Goal: Task Accomplishment & Management: Manage account settings

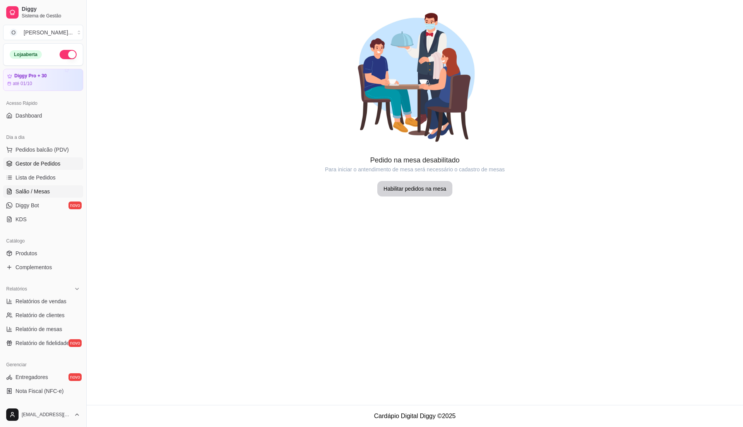
click at [60, 163] on link "Gestor de Pedidos" at bounding box center [43, 164] width 80 height 12
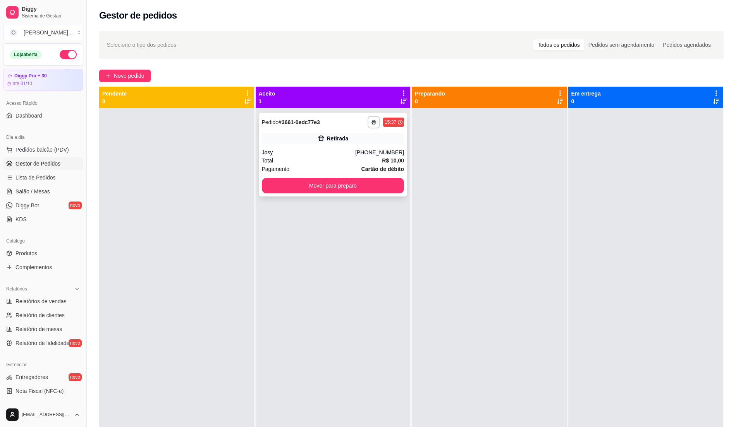
click at [326, 160] on div "Total R$ 10,00" at bounding box center [333, 160] width 142 height 9
click at [34, 174] on span "Lista de Pedidos" at bounding box center [35, 178] width 40 height 8
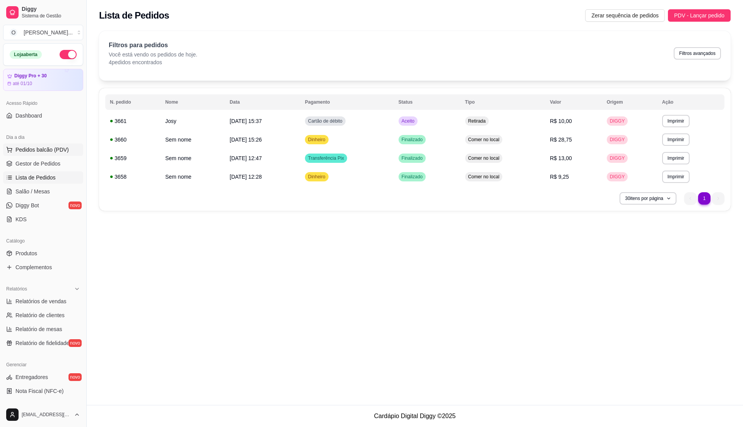
click at [50, 146] on span "Pedidos balcão (PDV)" at bounding box center [41, 150] width 53 height 8
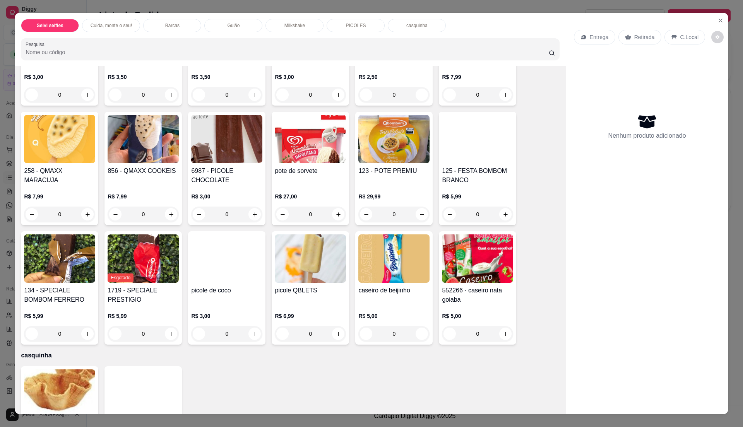
scroll to position [1032, 0]
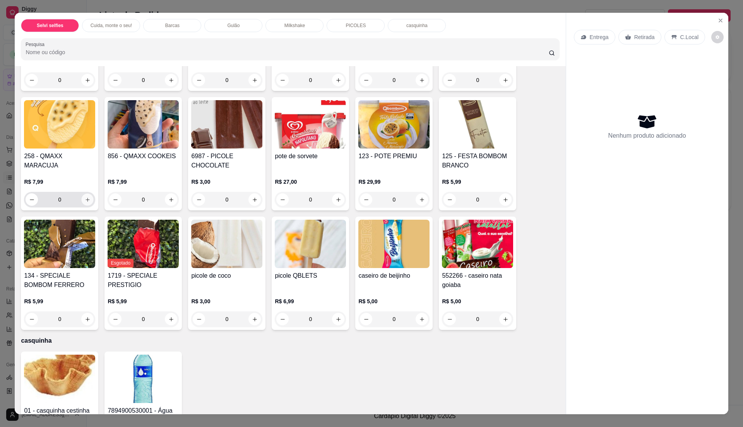
click at [86, 199] on icon "increase-product-quantity" at bounding box center [88, 200] width 4 height 4
type input "1"
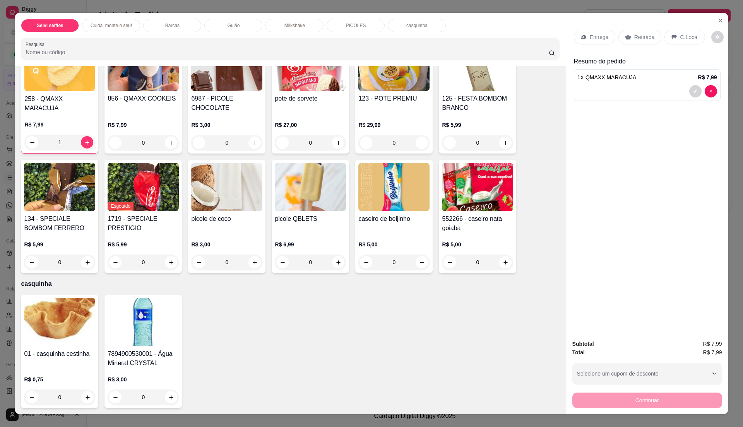
scroll to position [12, 0]
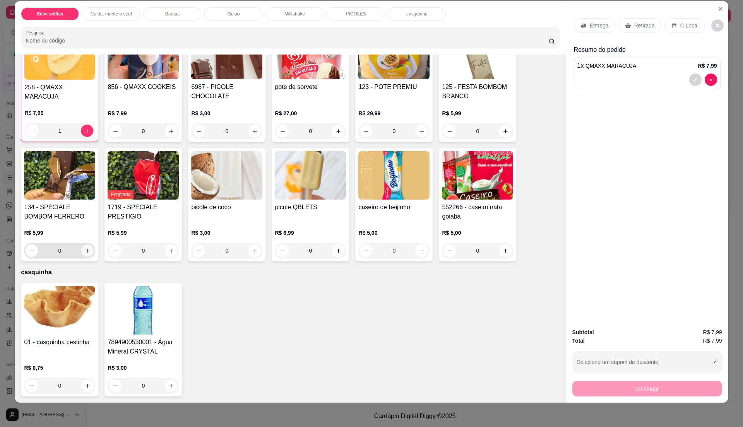
click at [85, 251] on icon "increase-product-quantity" at bounding box center [88, 251] width 6 height 6
type input "1"
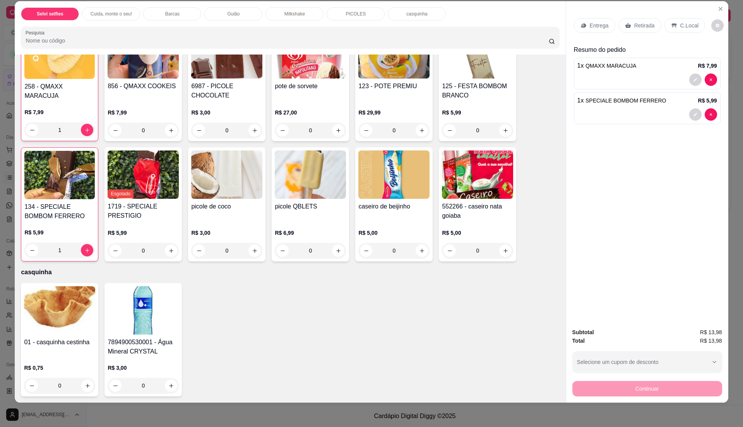
click at [681, 23] on p "C.Local" at bounding box center [690, 26] width 18 height 8
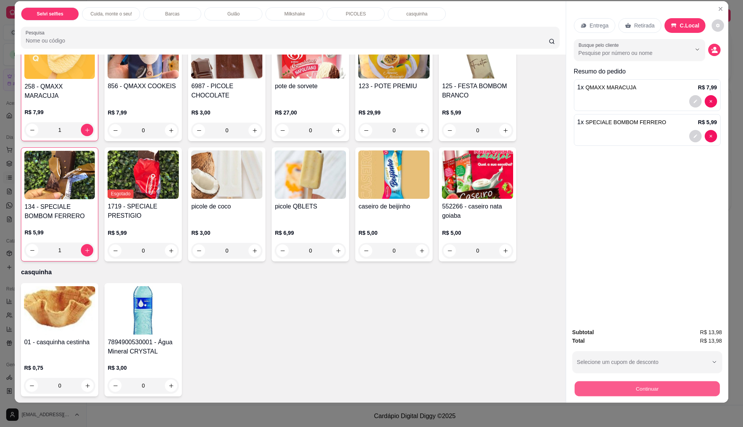
click at [626, 393] on button "Continuar" at bounding box center [647, 388] width 145 height 15
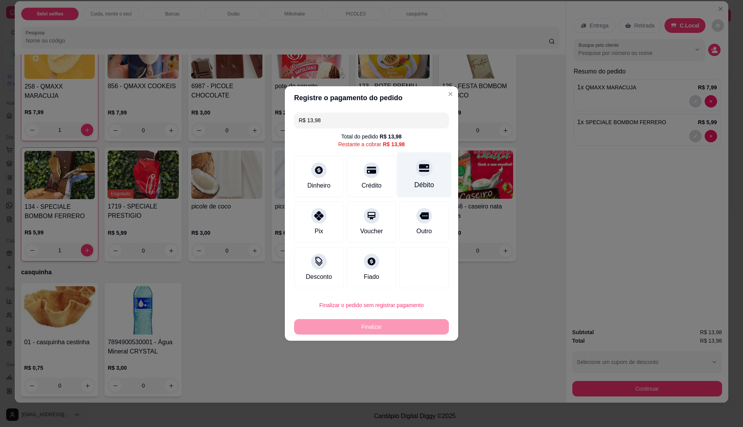
click at [420, 185] on div "Débito" at bounding box center [425, 185] width 20 height 10
type input "R$ 0,00"
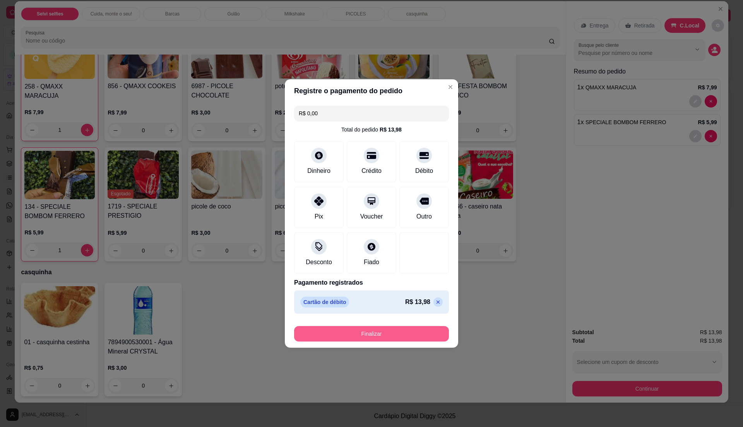
click at [395, 333] on button "Finalizar" at bounding box center [371, 333] width 155 height 15
type input "0"
type input "-R$ 13,98"
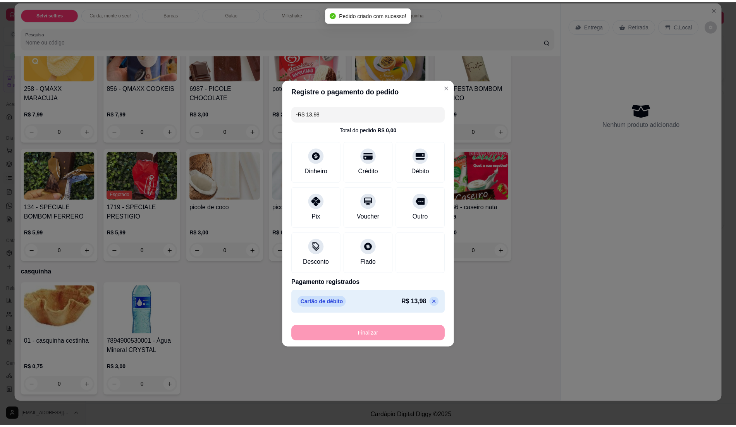
scroll to position [1090, 0]
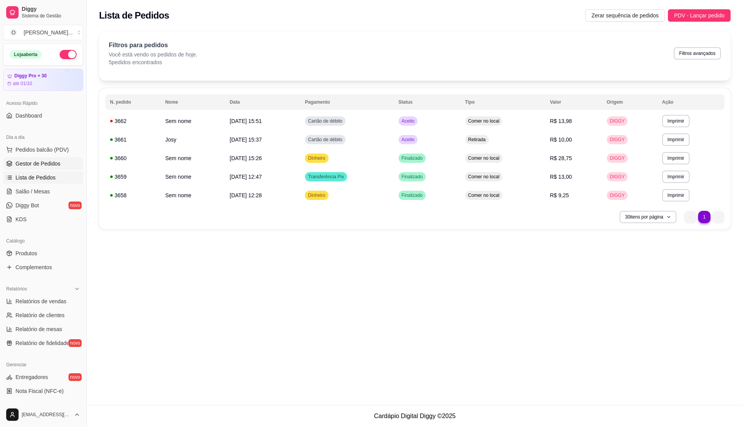
click at [48, 166] on span "Gestor de Pedidos" at bounding box center [37, 164] width 45 height 8
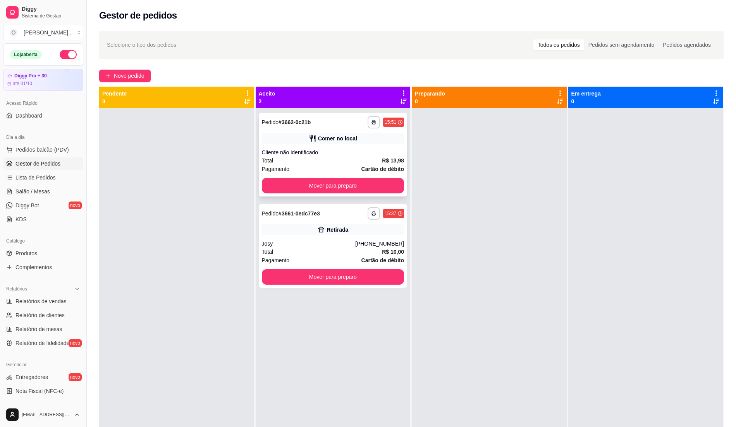
click at [324, 158] on div "Total R$ 13,98" at bounding box center [333, 160] width 142 height 9
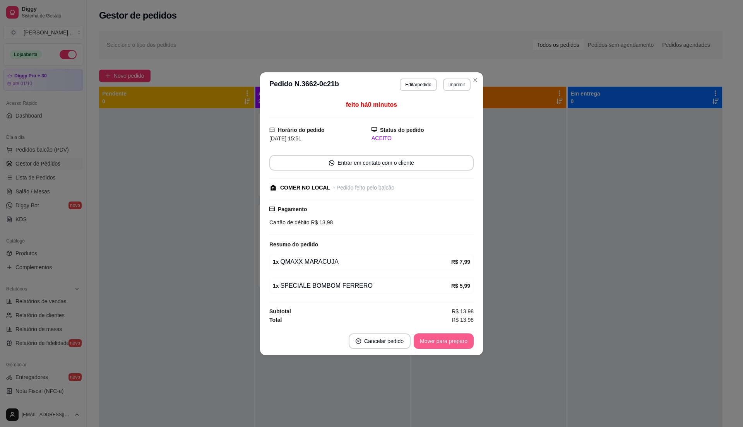
click at [432, 342] on button "Mover para preparo" at bounding box center [444, 341] width 60 height 15
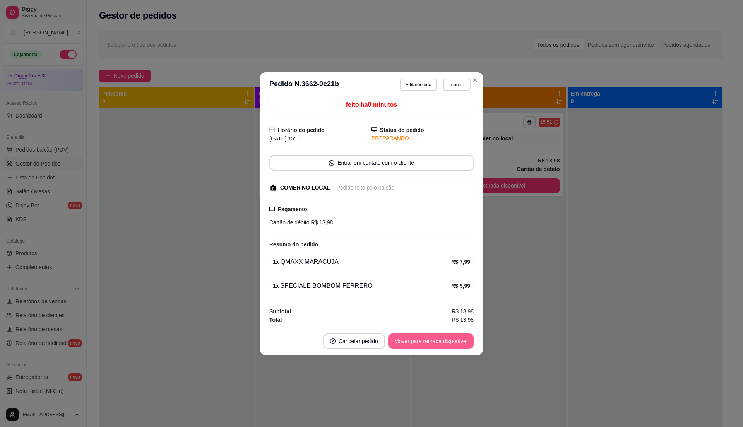
click at [436, 340] on button "Mover para retirada disponível" at bounding box center [431, 341] width 86 height 15
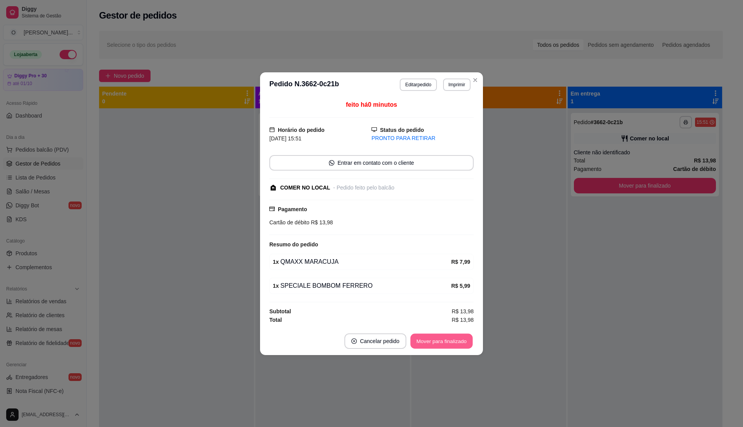
click at [436, 340] on button "Mover para finalizado" at bounding box center [442, 341] width 62 height 15
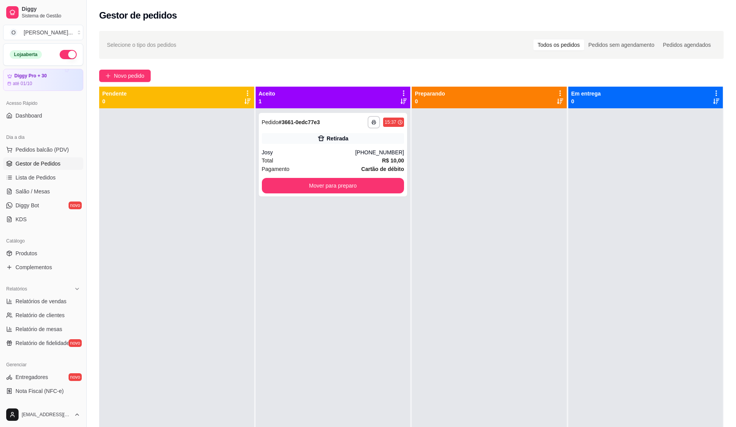
click at [354, 262] on div "**********" at bounding box center [333, 321] width 155 height 427
click at [326, 165] on div "Pagamento Cartão de débito" at bounding box center [333, 169] width 142 height 9
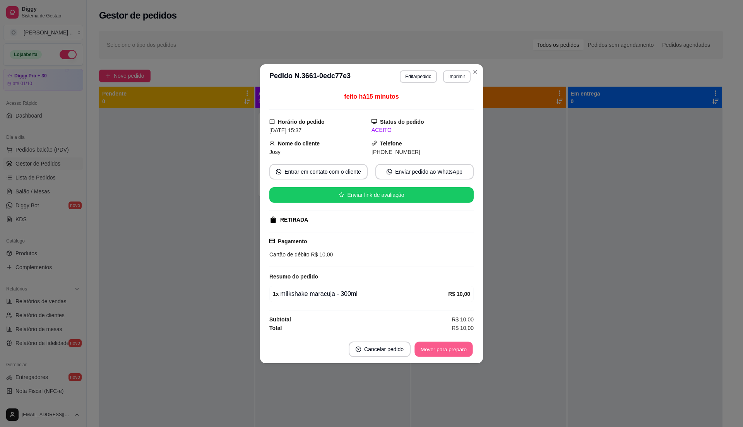
click at [443, 355] on button "Mover para preparo" at bounding box center [444, 349] width 58 height 15
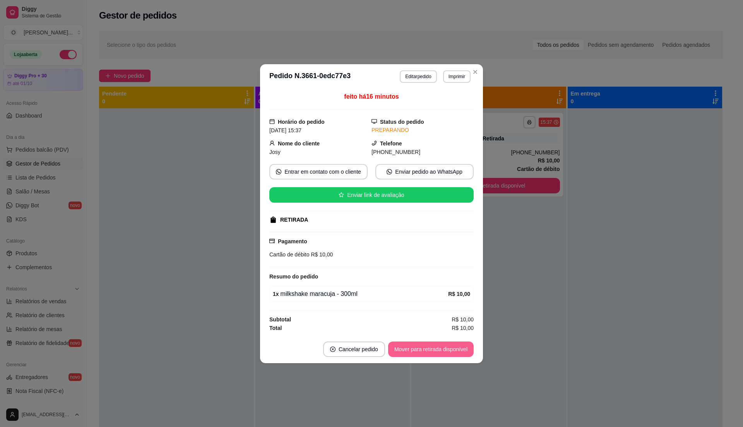
click at [443, 355] on button "Mover para retirada disponível" at bounding box center [431, 349] width 86 height 15
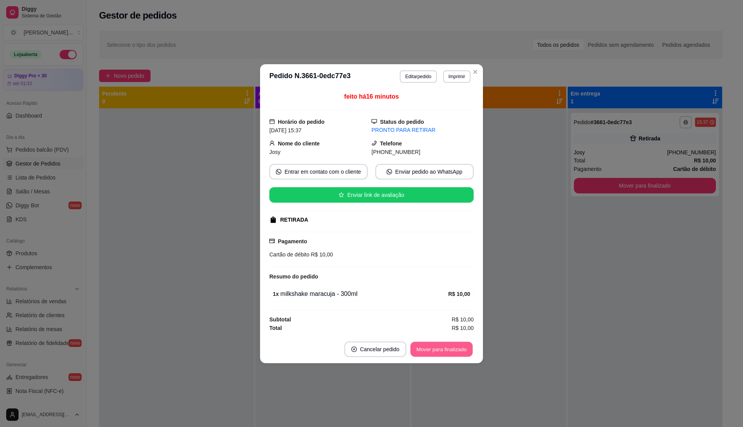
click at [432, 355] on button "Mover para finalizado" at bounding box center [442, 349] width 62 height 15
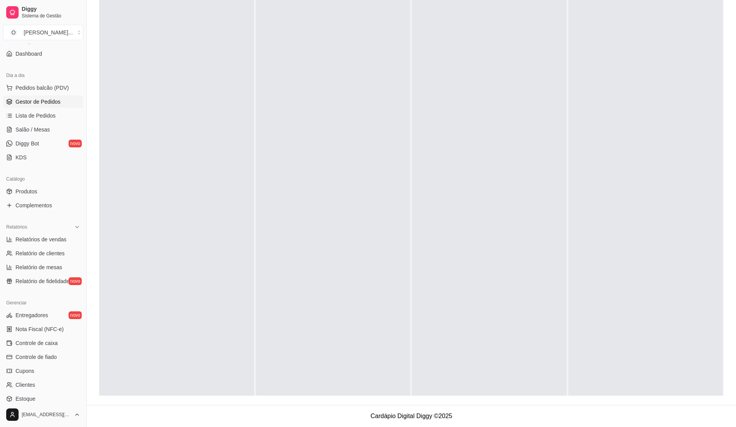
scroll to position [130, 0]
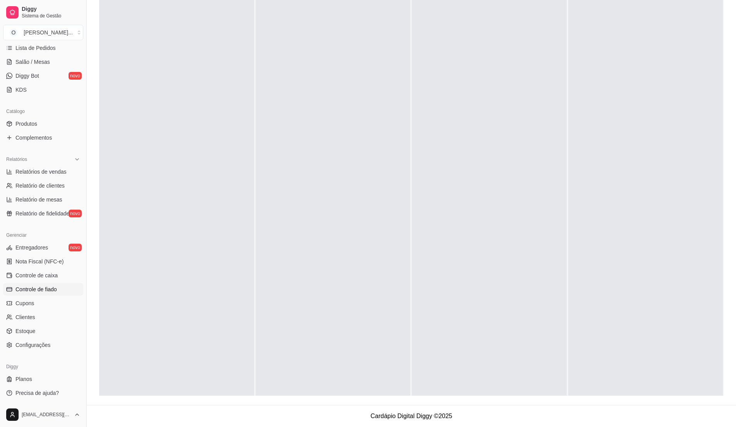
click at [58, 290] on link "Controle de fiado" at bounding box center [43, 289] width 80 height 12
click at [42, 289] on span "Controle de fiado" at bounding box center [35, 290] width 41 height 8
click at [40, 287] on span "Controle de fiado" at bounding box center [35, 290] width 41 height 8
click at [64, 183] on link "Relatório de clientes" at bounding box center [43, 186] width 80 height 12
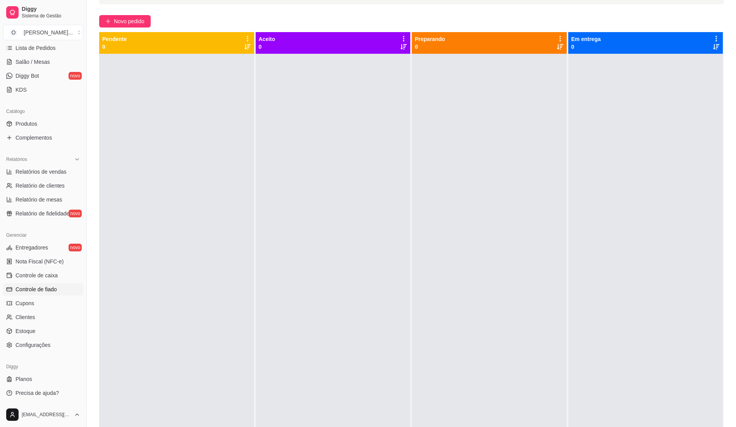
scroll to position [118, 0]
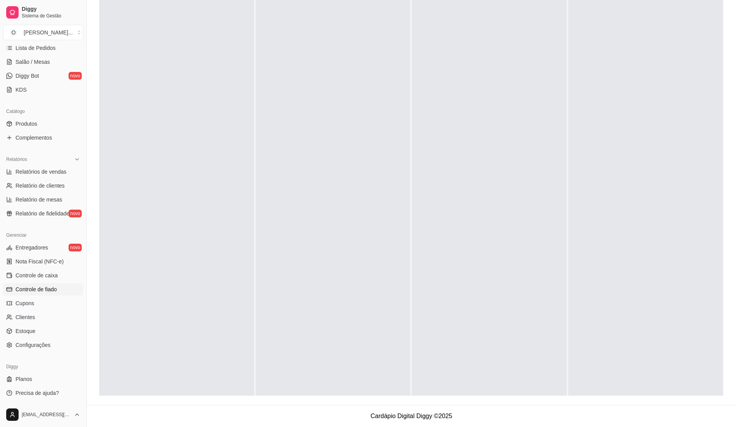
click at [49, 288] on span "Controle de fiado" at bounding box center [35, 290] width 41 height 8
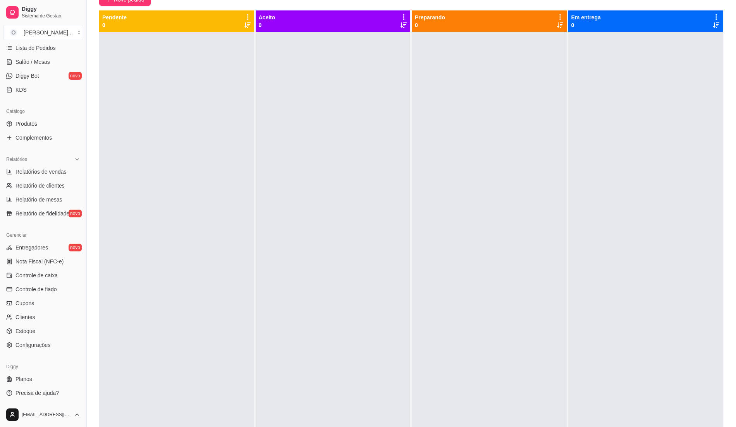
scroll to position [0, 0]
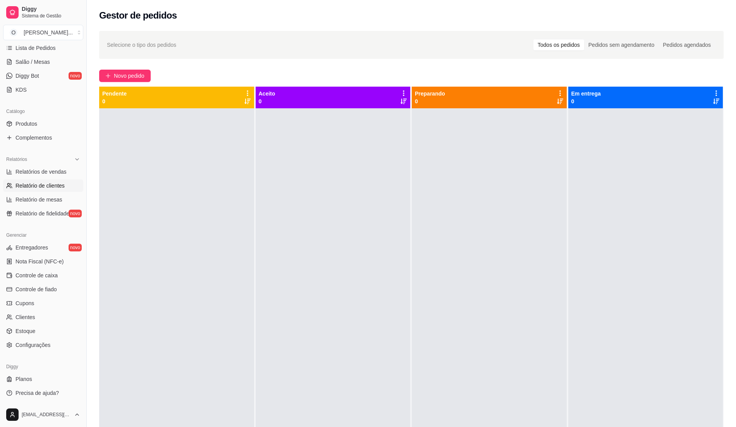
click at [53, 190] on link "Relatório de clientes" at bounding box center [43, 186] width 80 height 12
click at [53, 188] on span "Relatório de clientes" at bounding box center [39, 186] width 49 height 8
click at [43, 184] on span "Relatório de clientes" at bounding box center [39, 186] width 49 height 8
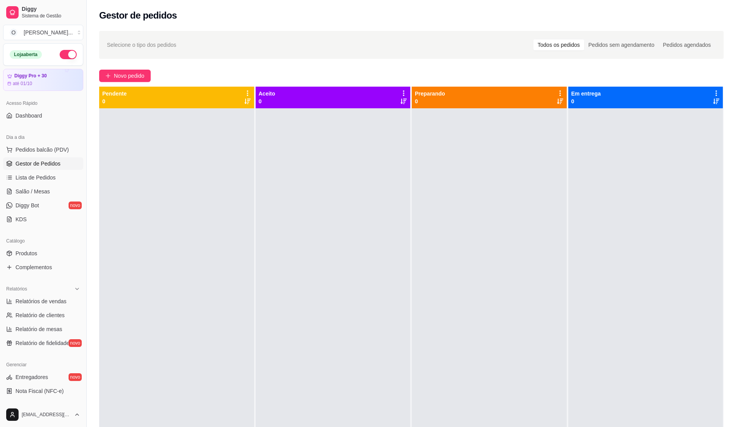
select select "30"
select select "HIGHEST_TOTAL_SPENT_WITH_ORDERS"
